Goal: Navigation & Orientation: Go to known website

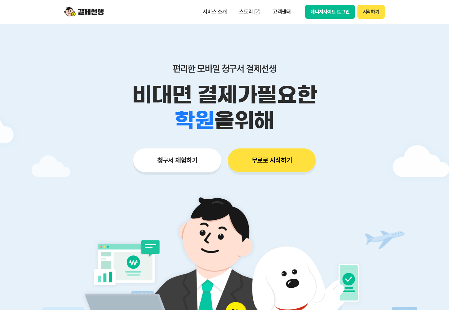
click at [376, 12] on button "시작하기" at bounding box center [370, 12] width 27 height 14
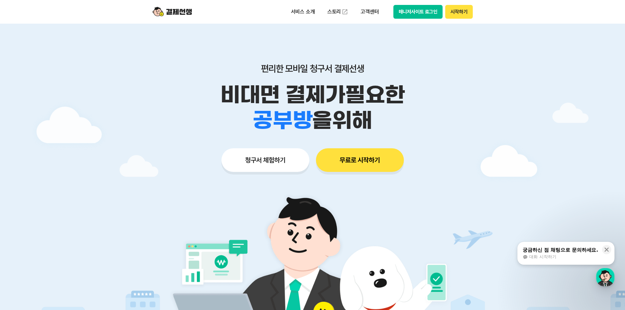
click at [319, 11] on button "시작하기" at bounding box center [458, 12] width 27 height 14
click at [319, 118] on div "학원 공부방 호텔 쇼핑몰 병원 배달 보험사 항공사 골프장 을 위해" at bounding box center [313, 121] width 336 height 26
click at [319, 14] on button "매니저사이트 로그인" at bounding box center [418, 12] width 50 height 14
click at [319, 11] on button "시작하기" at bounding box center [458, 12] width 27 height 14
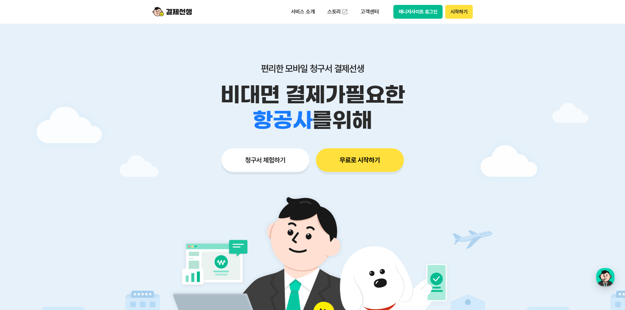
click at [319, 14] on button "시작하기" at bounding box center [458, 12] width 27 height 14
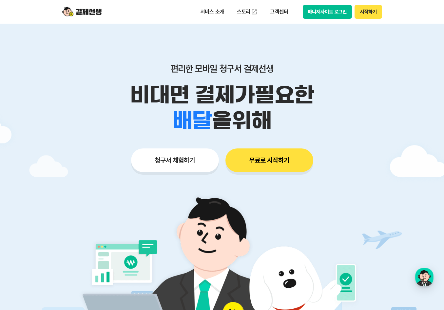
click at [319, 11] on button "시작하기" at bounding box center [368, 12] width 27 height 14
